Goal: Download file/media

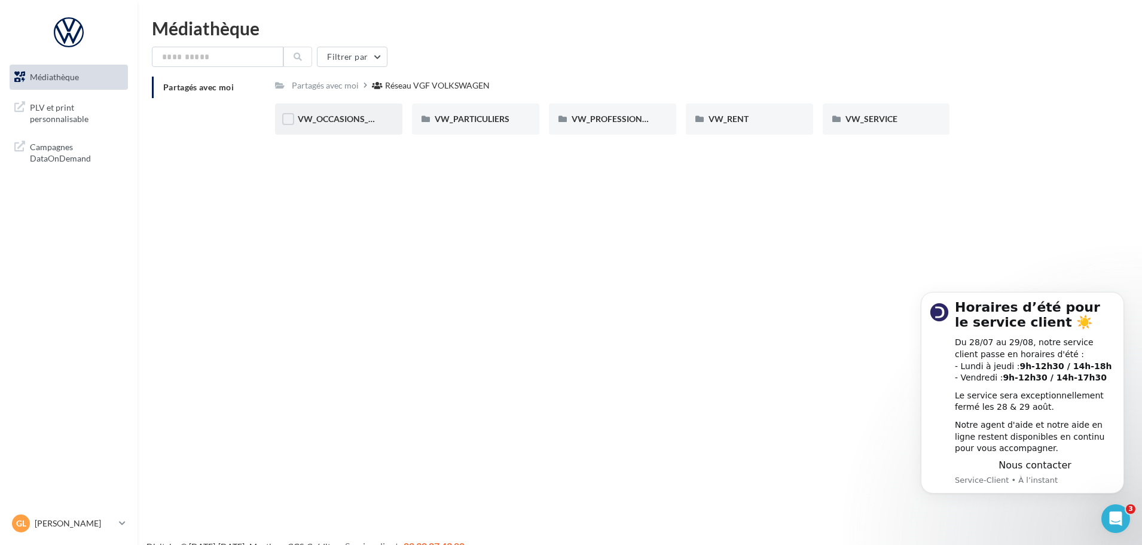
click at [320, 127] on div "VW_OCCASIONS_GARANTIES" at bounding box center [338, 118] width 127 height 31
click at [393, 117] on div "DOCS COMMERCIAUX" at bounding box center [338, 118] width 127 height 31
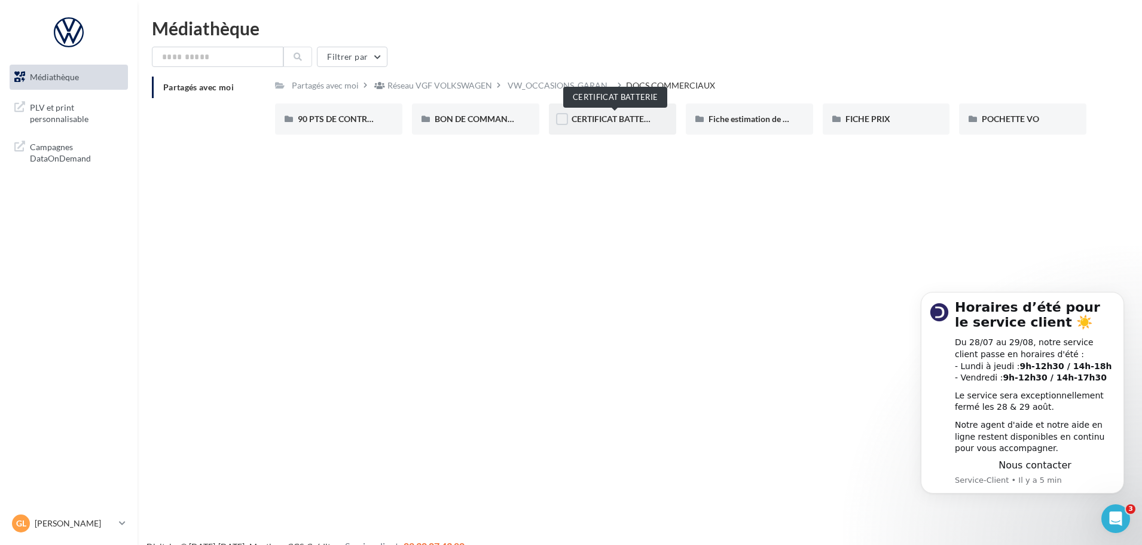
click at [625, 115] on span "CERTIFICAT BATTERIE" at bounding box center [614, 119] width 85 height 10
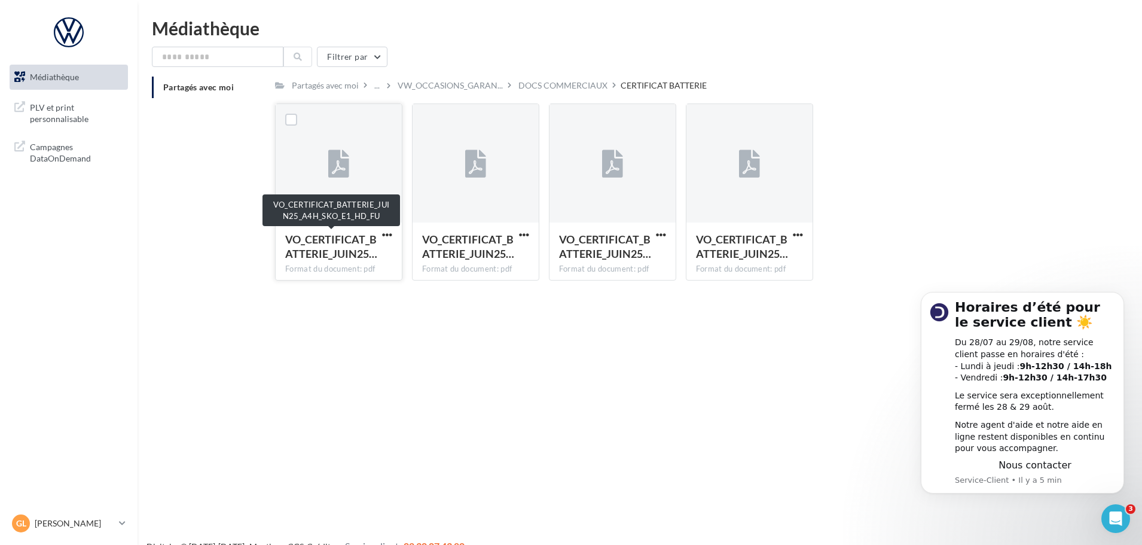
click at [338, 260] on span "VO_CERTIFICAT_BATTERIE_JUIN25…" at bounding box center [331, 247] width 92 height 28
click at [339, 170] on icon at bounding box center [338, 165] width 21 height 28
click at [326, 252] on span "VO_CERTIFICAT_BATTERIE_JUIN25…" at bounding box center [331, 247] width 92 height 28
click at [502, 257] on span "VO_CERTIFICAT_BATTERIE_JUIN25…" at bounding box center [468, 247] width 92 height 28
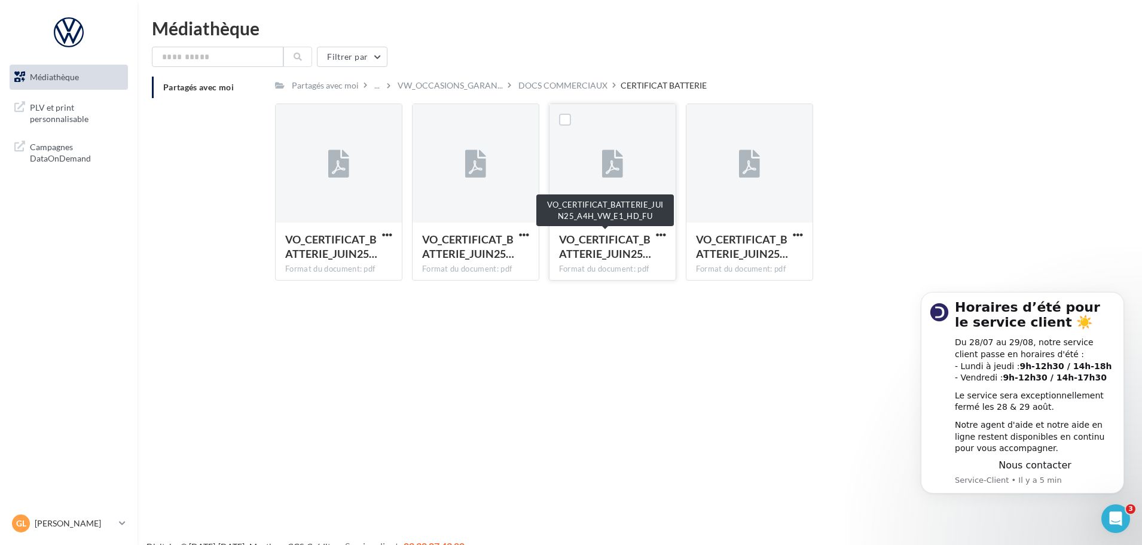
click at [608, 239] on span "VO_CERTIFICAT_BATTERIE_JUIN25…" at bounding box center [605, 247] width 92 height 28
click at [567, 121] on label at bounding box center [565, 120] width 12 height 12
click at [610, 203] on div at bounding box center [612, 164] width 126 height 120
click at [661, 231] on span "button" at bounding box center [661, 235] width 10 height 10
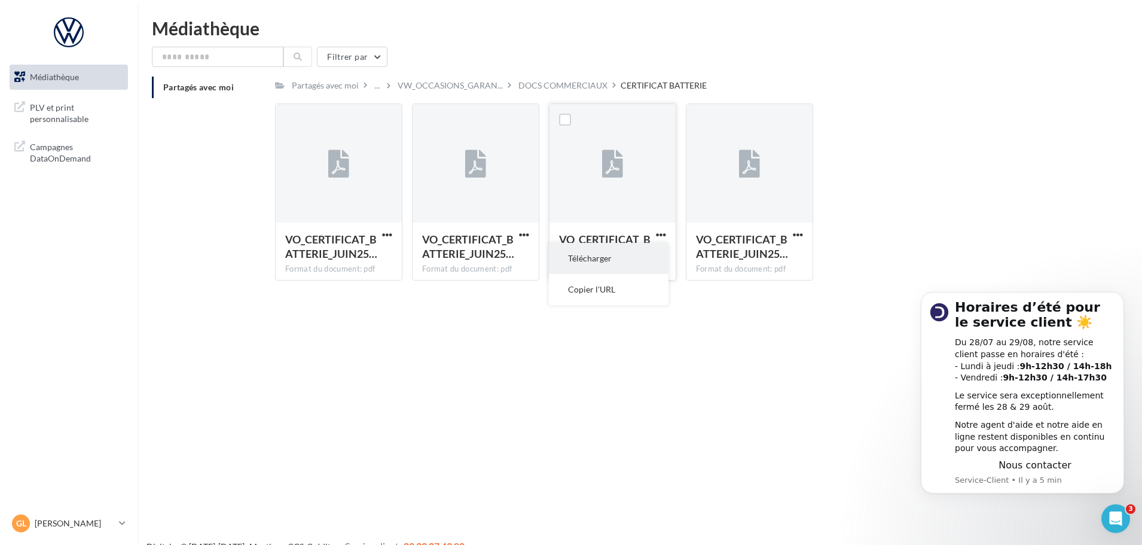
click at [614, 264] on button "Télécharger" at bounding box center [609, 258] width 120 height 31
click at [535, 89] on div "DOCS COMMERCIAUX" at bounding box center [562, 86] width 89 height 12
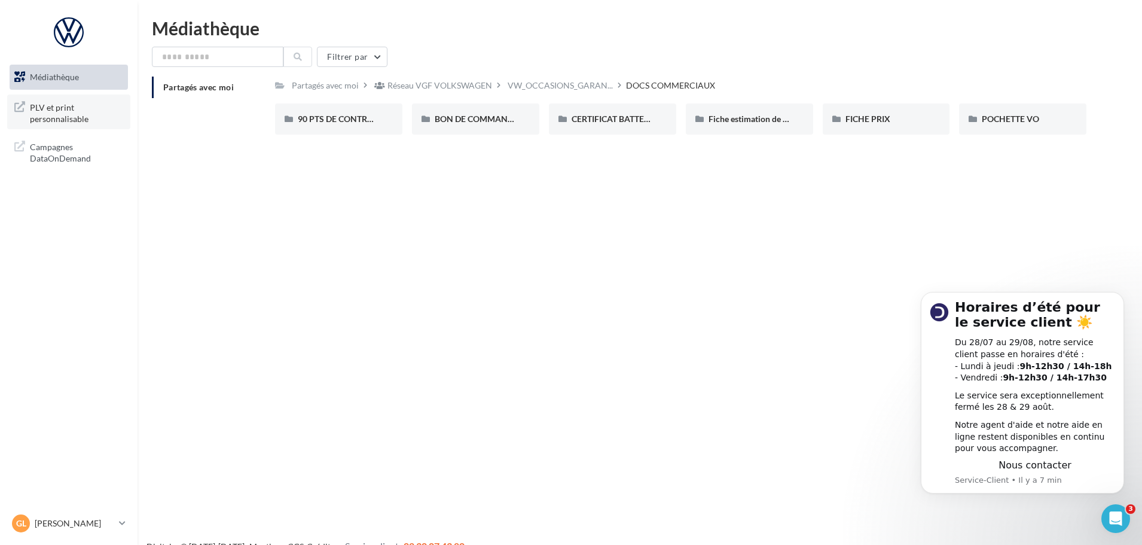
click at [90, 107] on span "PLV et print personnalisable" at bounding box center [76, 112] width 93 height 26
